Goal: Information Seeking & Learning: Learn about a topic

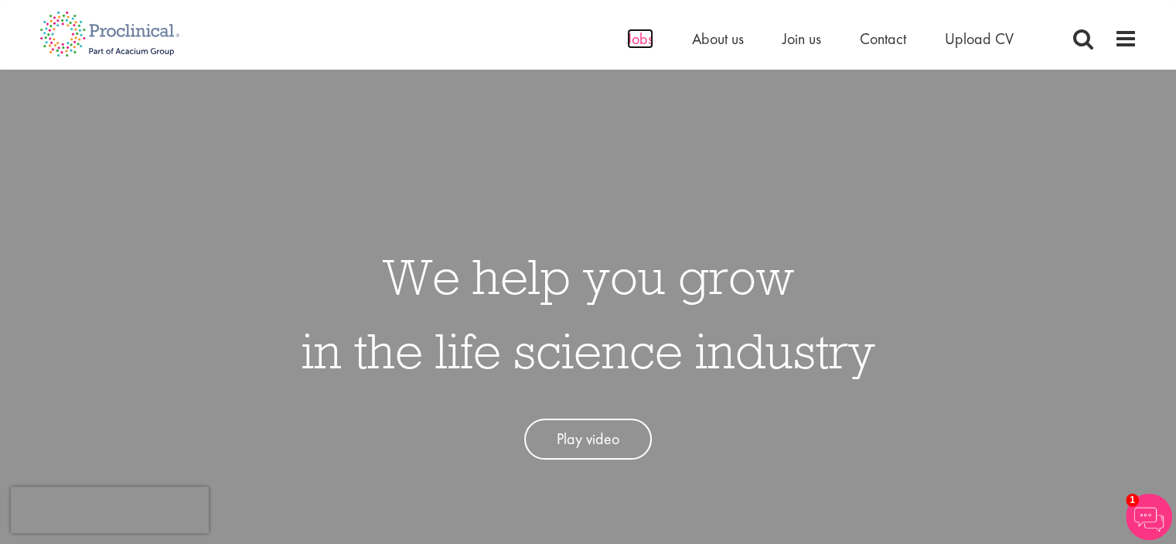
click at [644, 38] on span "Jobs" at bounding box center [640, 39] width 26 height 20
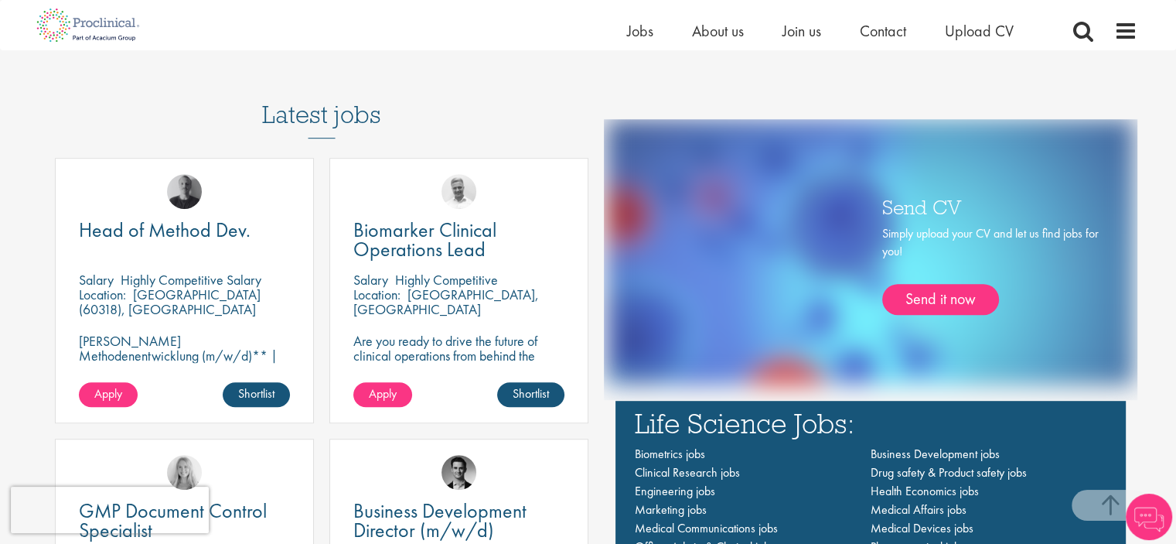
scroll to position [851, 0]
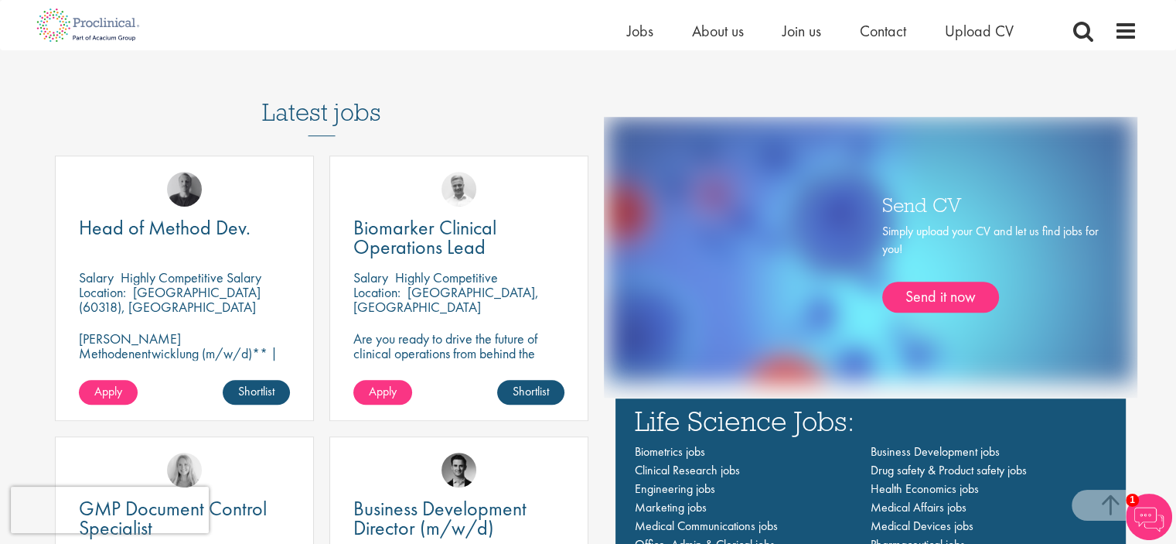
click at [467, 103] on div "Latest jobs Head of Method Dev. Salary Highly Competitive Salary Location: Fran…" at bounding box center [313, 388] width 549 height 657
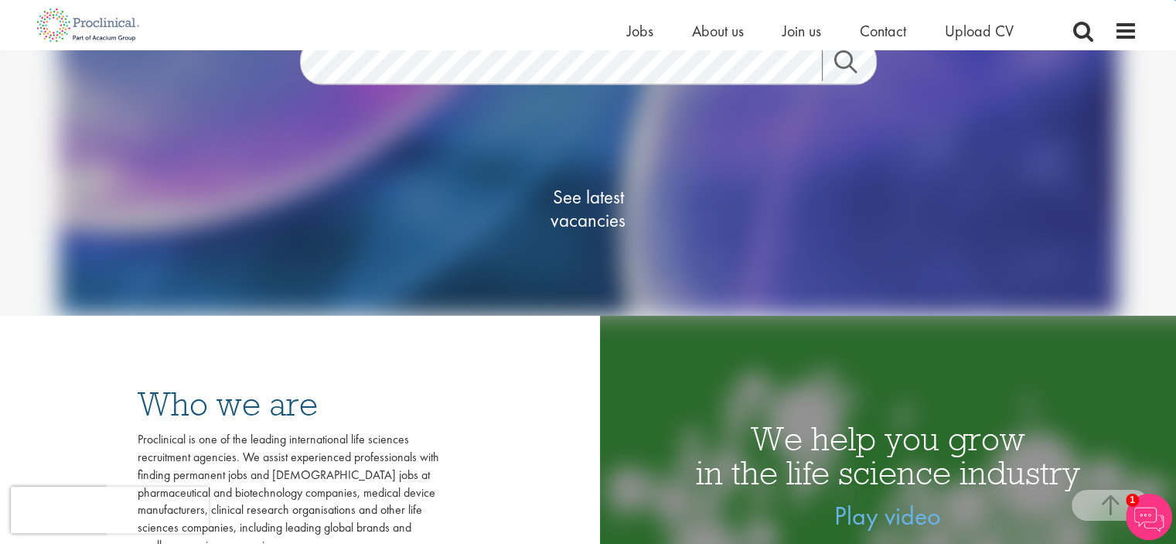
scroll to position [0, 0]
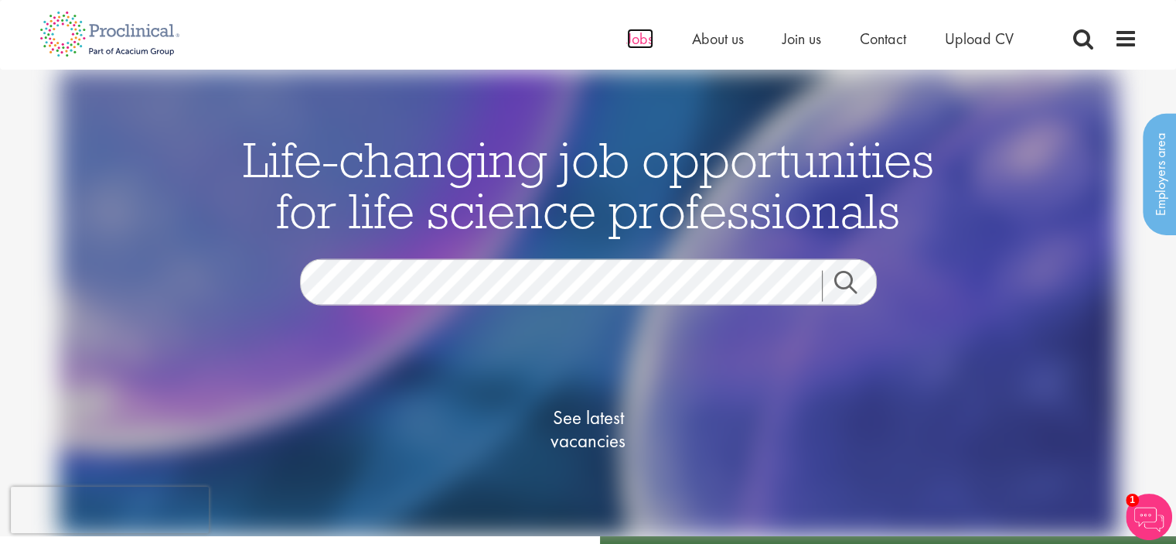
click at [637, 36] on span "Jobs" at bounding box center [640, 39] width 26 height 20
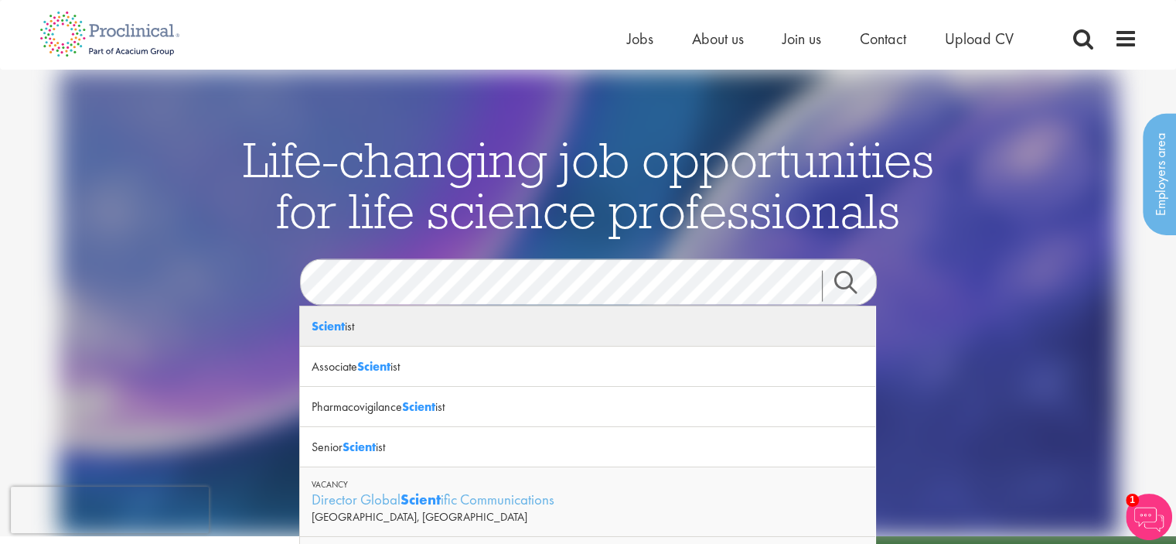
click at [353, 330] on div "Scient ist" at bounding box center [587, 326] width 575 height 40
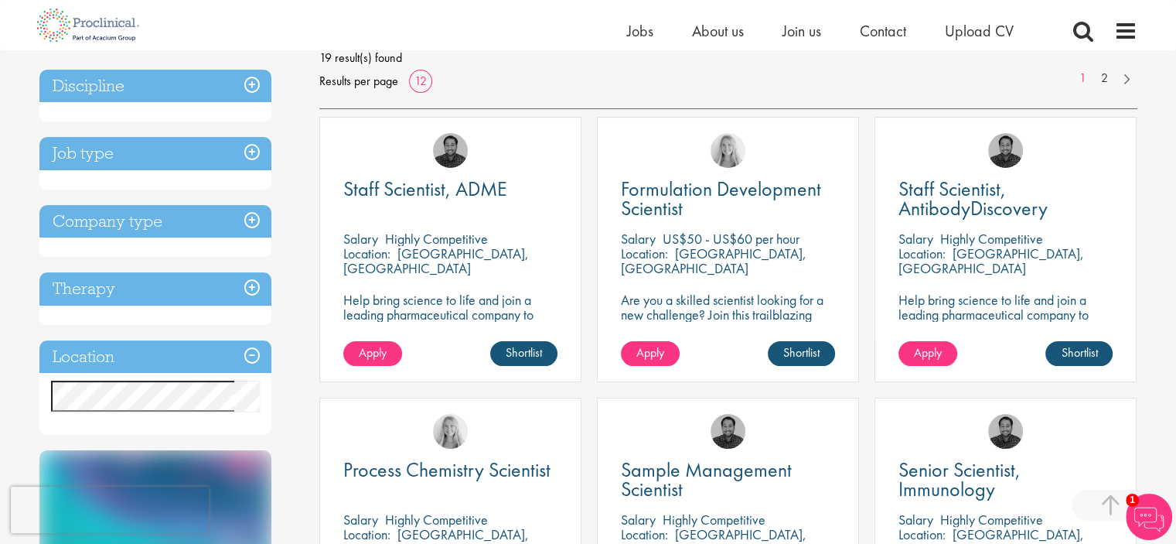
scroll to position [309, 0]
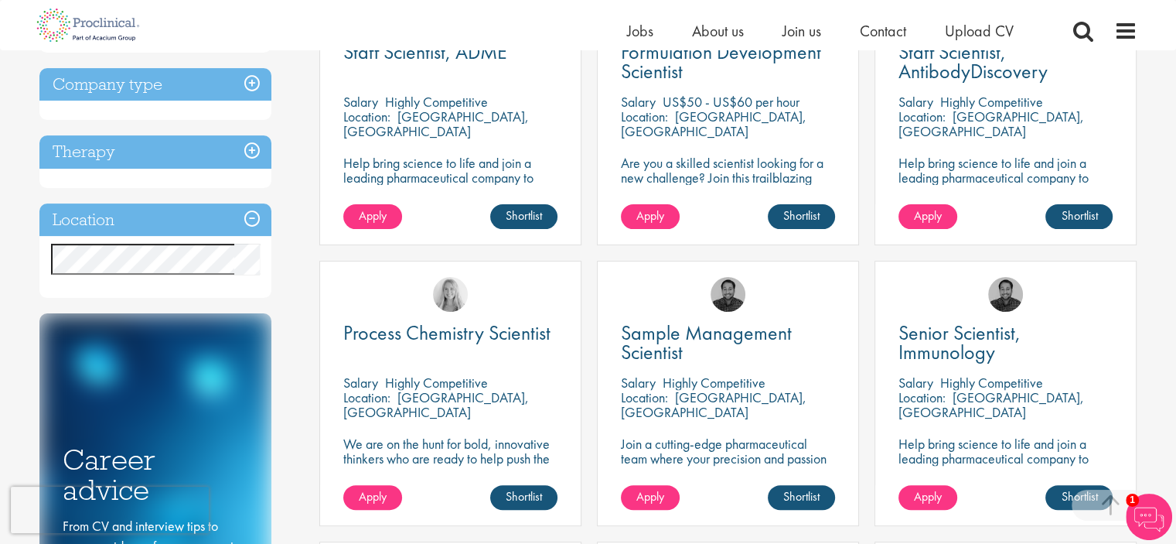
scroll to position [464, 0]
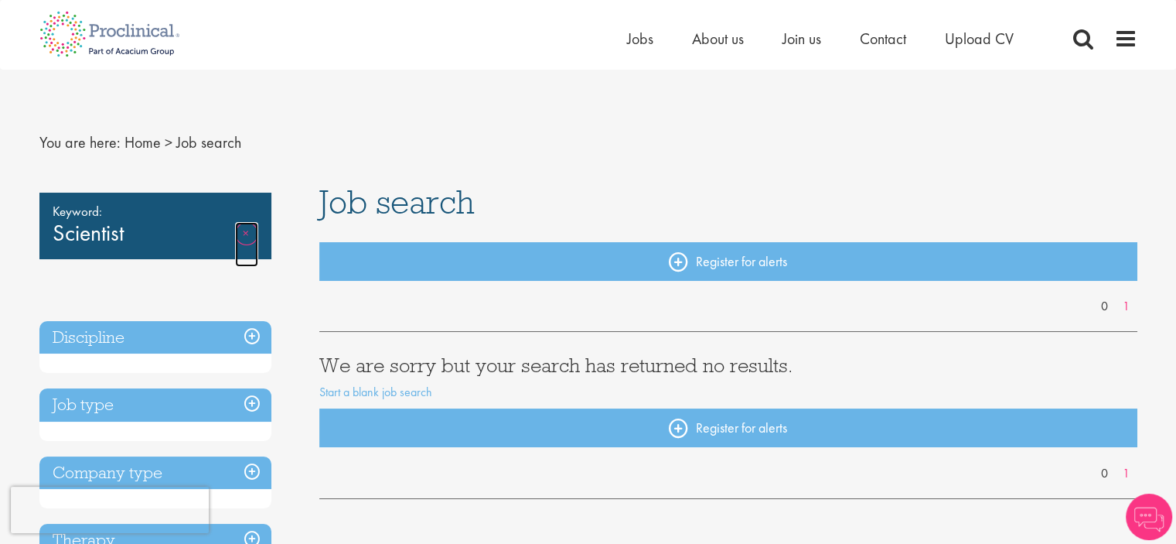
click at [246, 234] on link "Remove" at bounding box center [246, 244] width 23 height 45
